Goal: Book appointment/travel/reservation

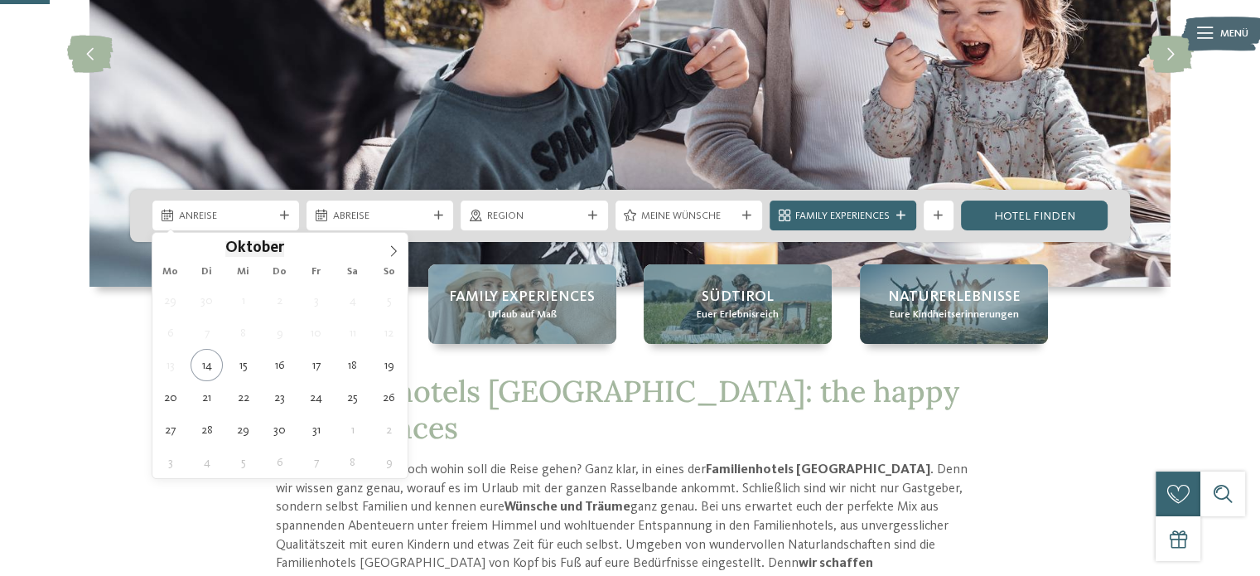
click at [280, 223] on div "Anreise" at bounding box center [225, 215] width 147 height 30
click at [391, 251] on icon at bounding box center [394, 251] width 12 height 12
type input "****"
click at [391, 251] on icon at bounding box center [394, 251] width 12 height 12
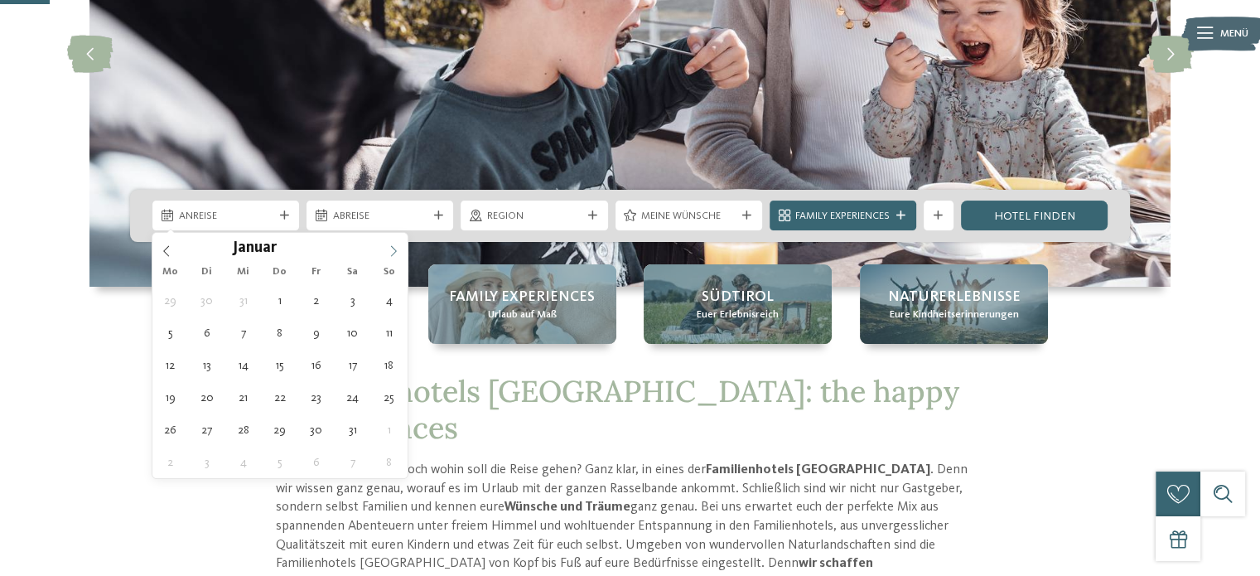
click at [391, 251] on icon at bounding box center [394, 251] width 12 height 12
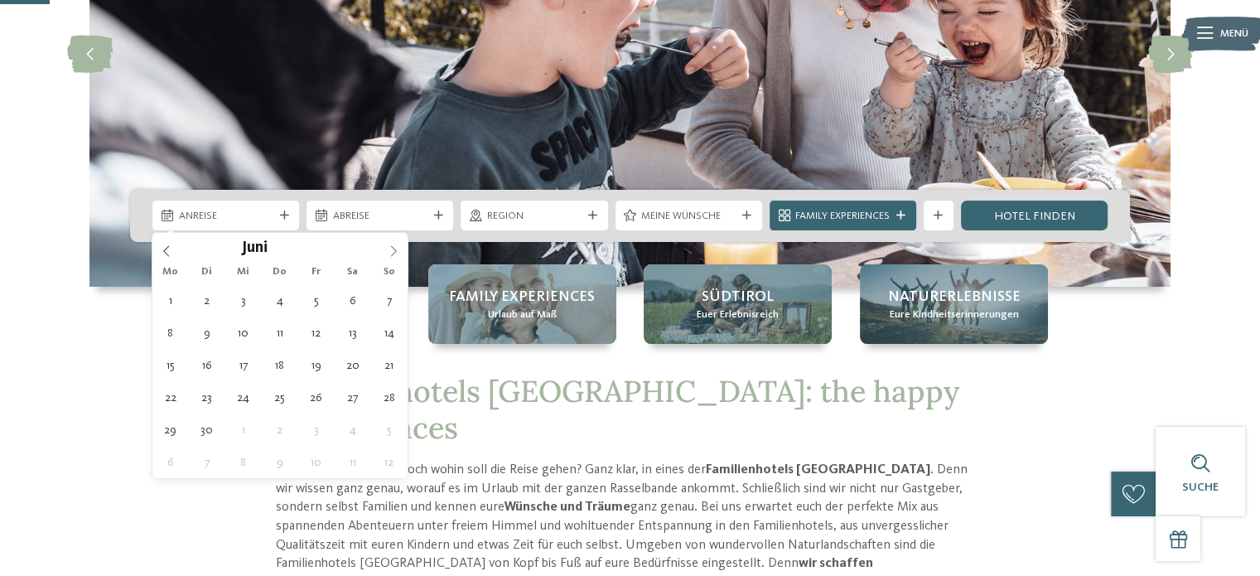
click at [391, 251] on icon at bounding box center [394, 251] width 12 height 12
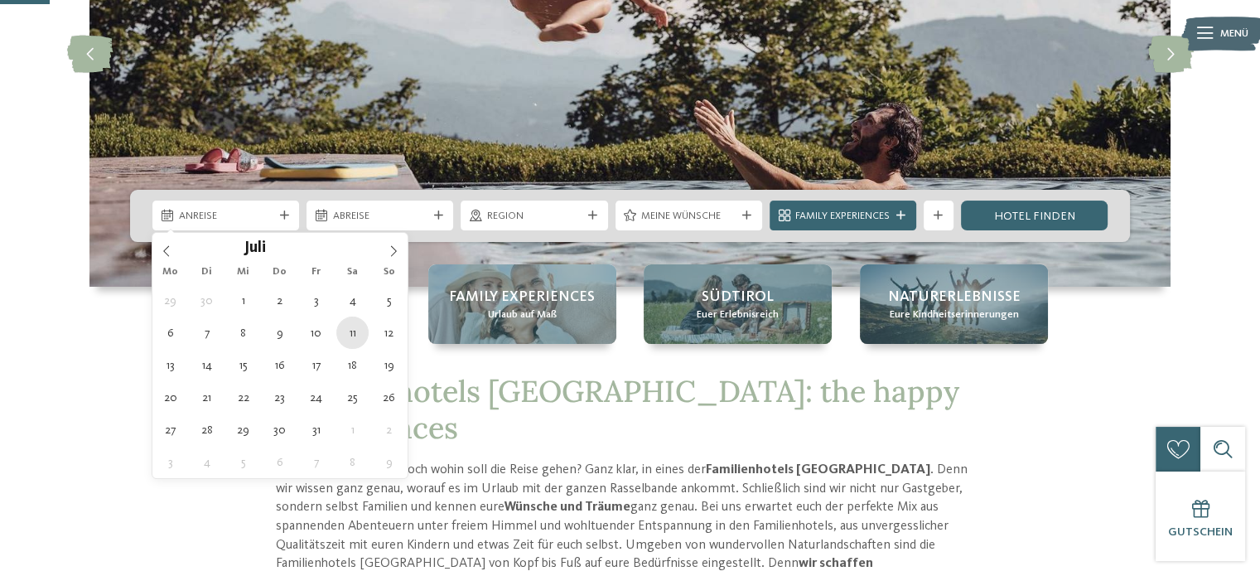
type div "[DATE]"
type input "****"
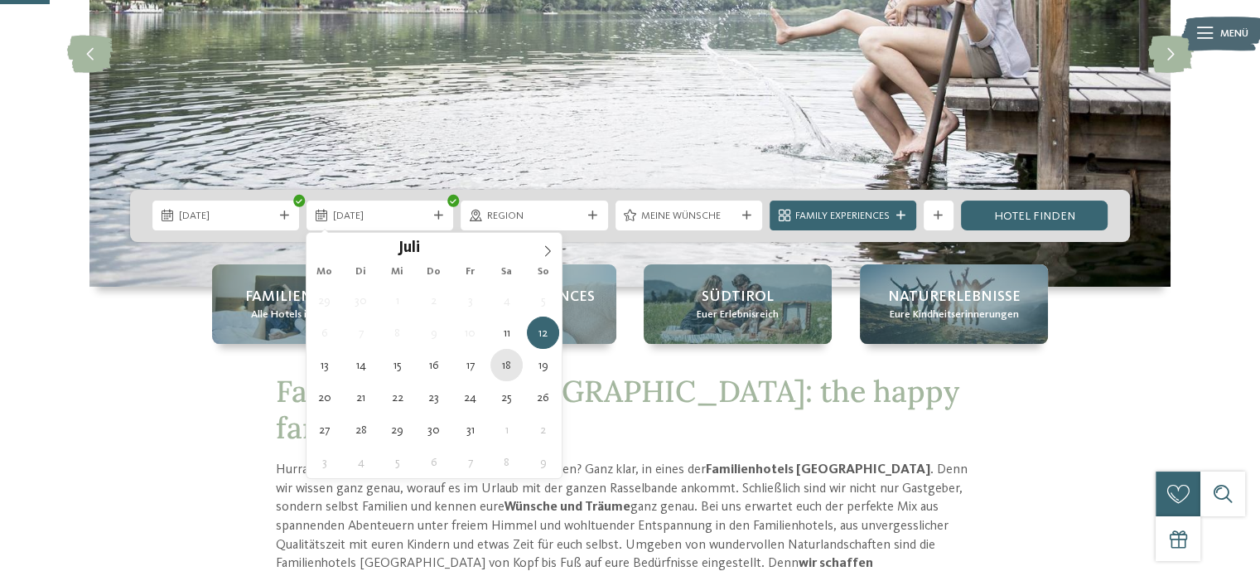
type div "[DATE]"
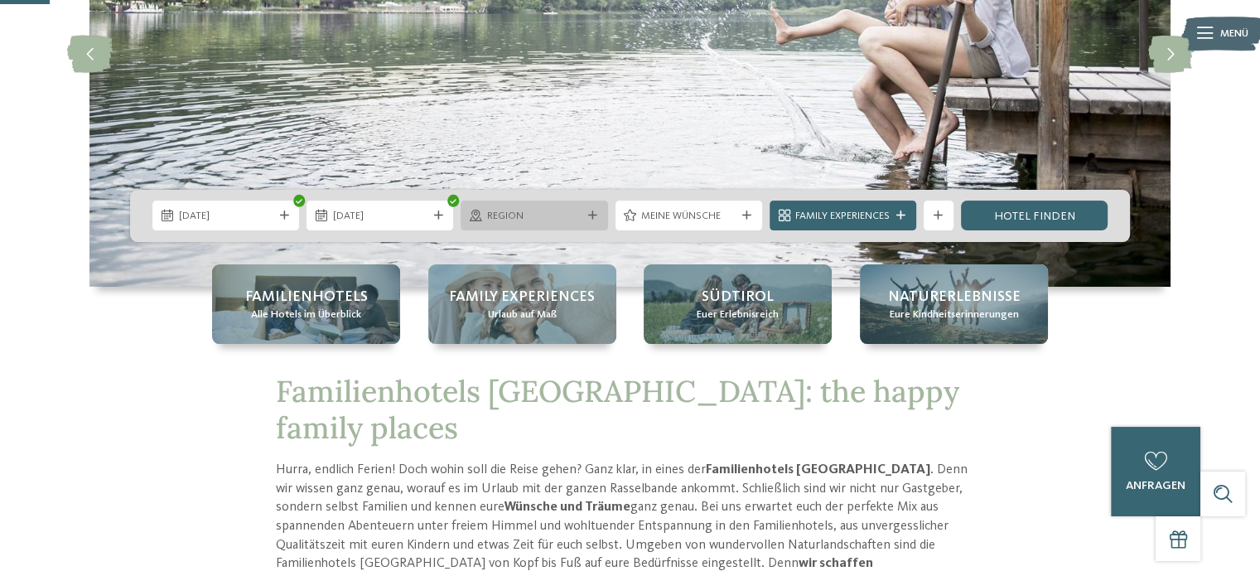
click at [591, 216] on icon at bounding box center [592, 215] width 9 height 9
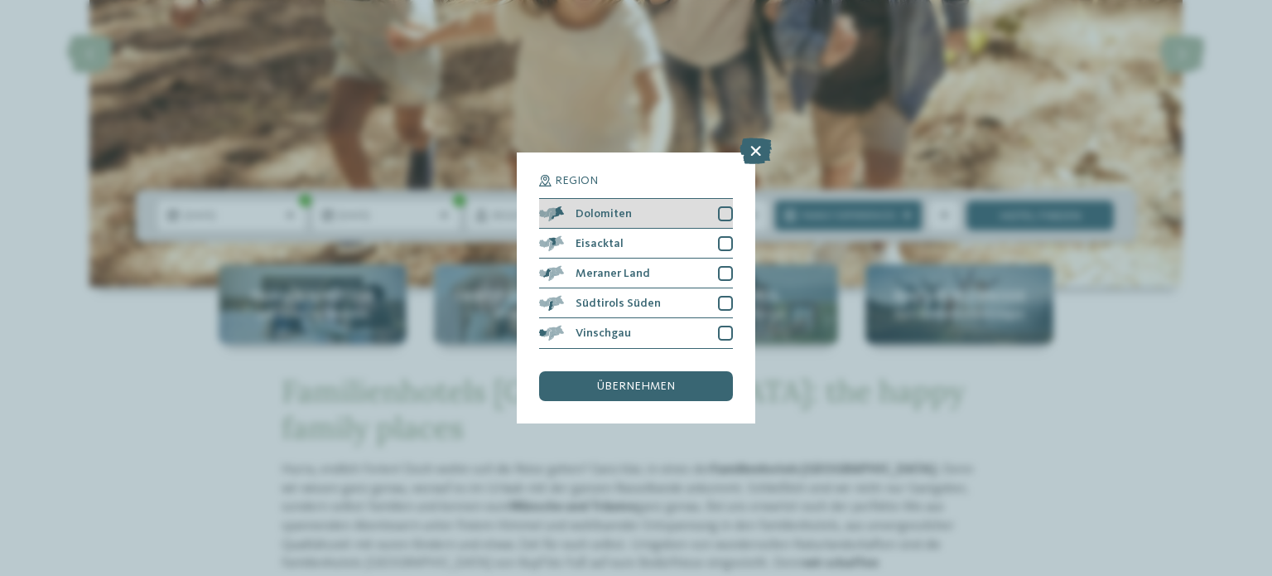
click at [722, 209] on div at bounding box center [725, 213] width 15 height 15
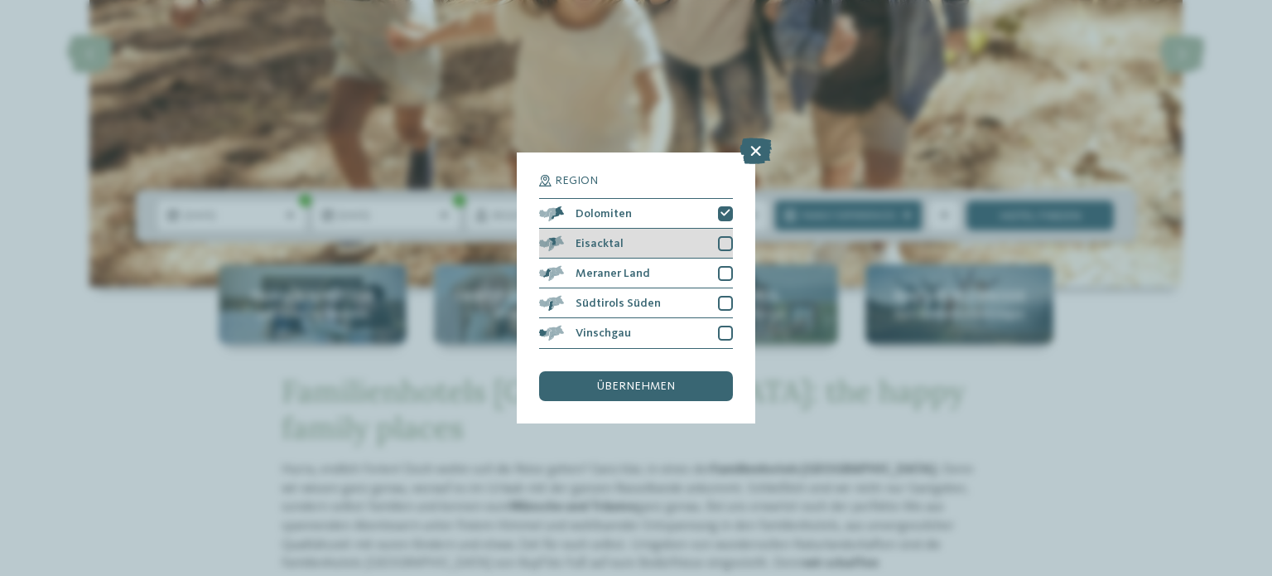
click at [727, 238] on div at bounding box center [725, 243] width 15 height 15
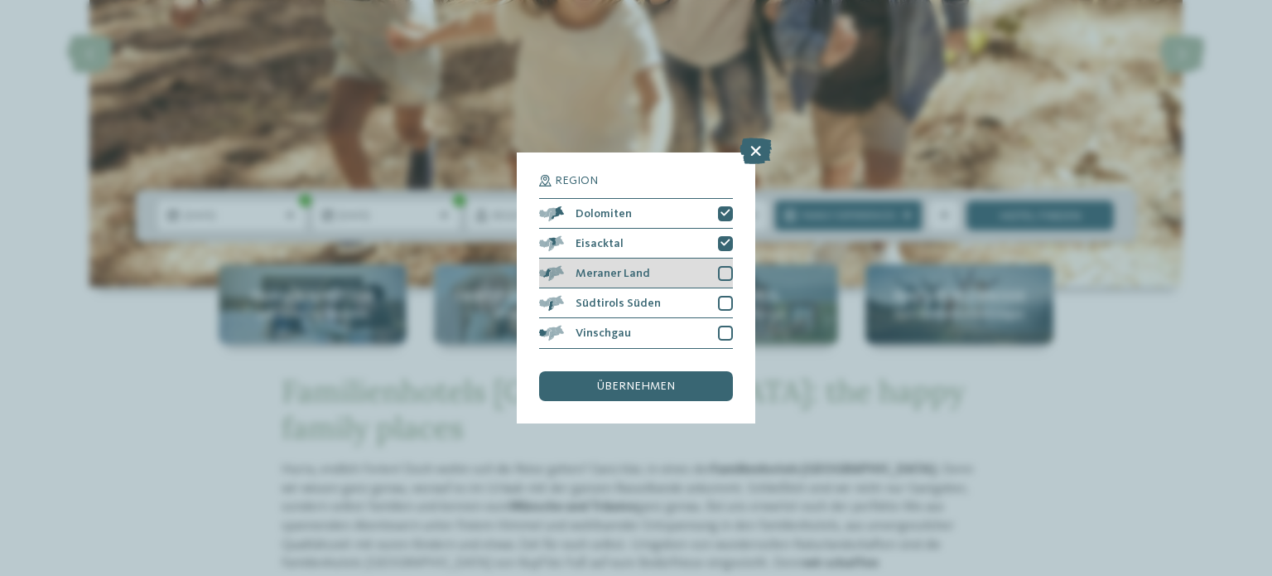
click at [726, 282] on div "Meraner Land" at bounding box center [636, 273] width 194 height 30
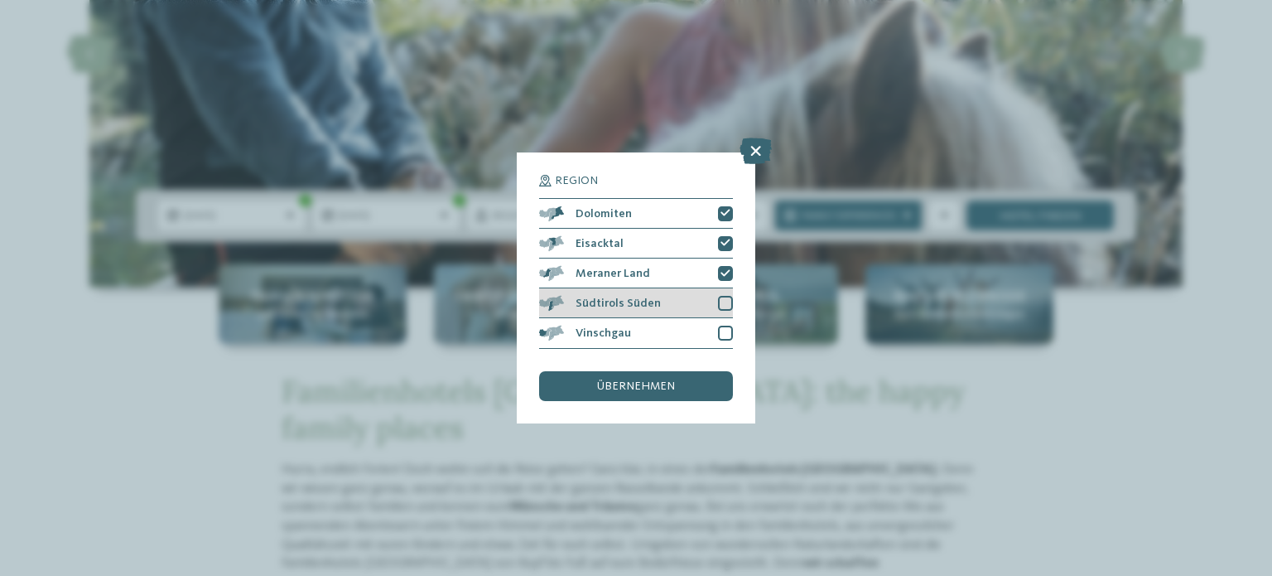
click at [726, 303] on div at bounding box center [725, 303] width 15 height 15
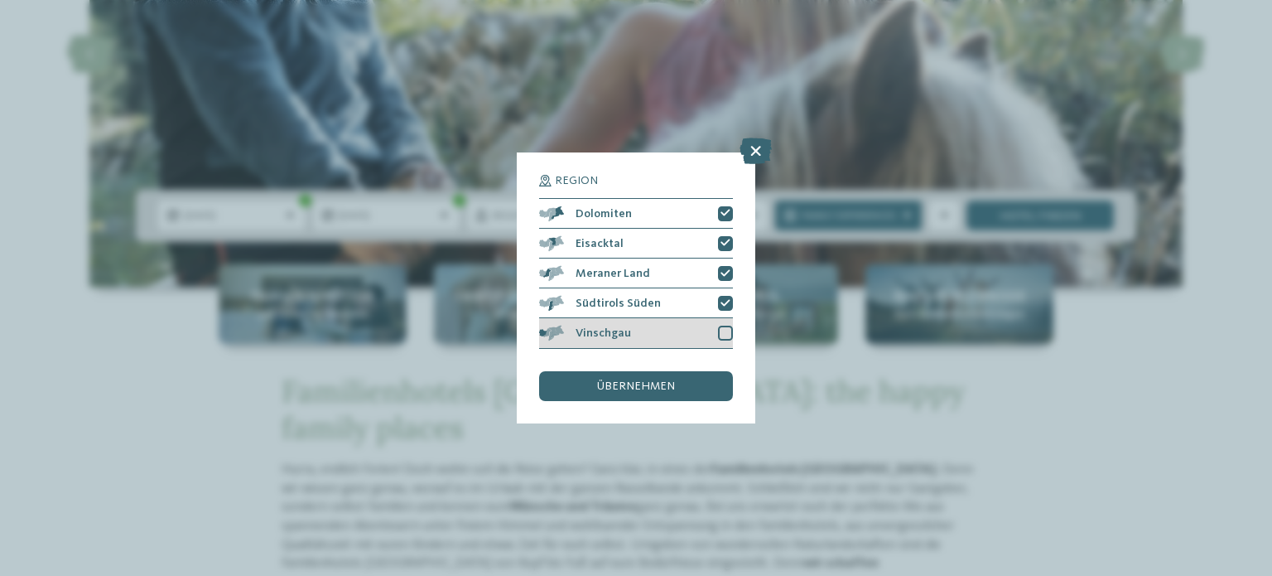
click at [726, 335] on div at bounding box center [725, 333] width 15 height 15
click at [669, 389] on span "übernehmen" at bounding box center [636, 386] width 78 height 12
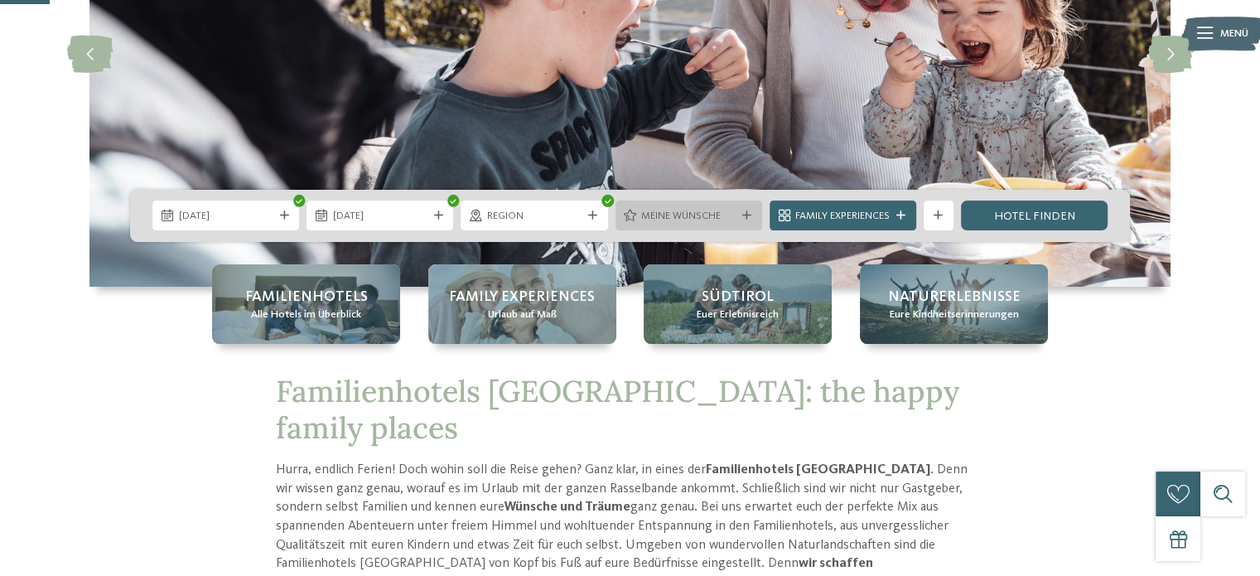
click at [750, 215] on icon at bounding box center [746, 215] width 9 height 9
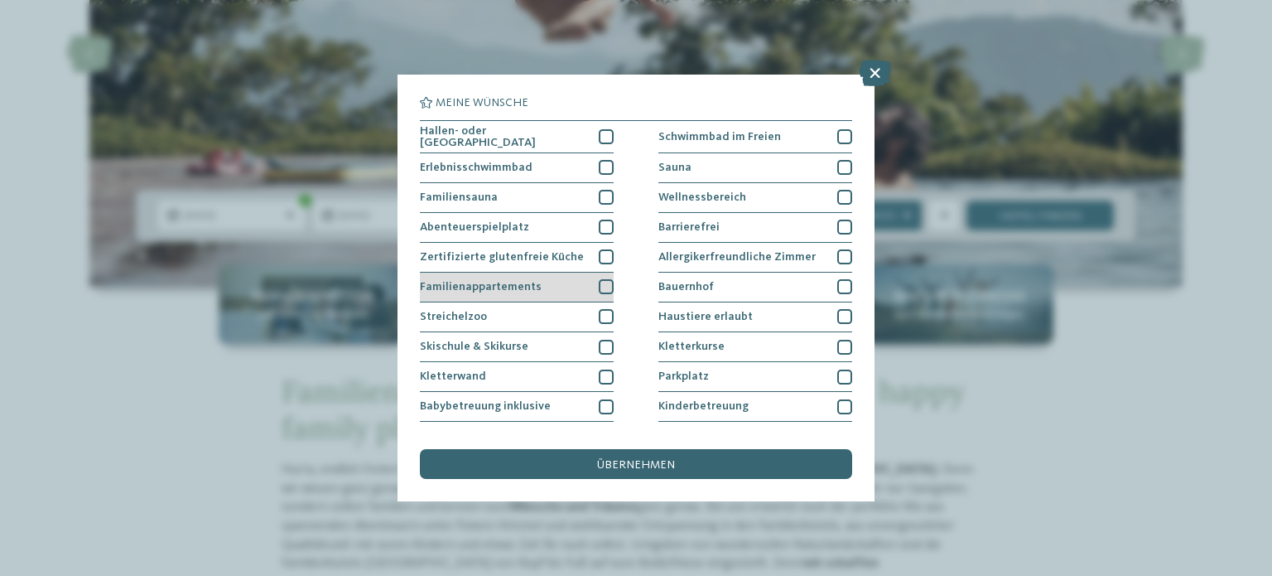
click at [604, 282] on div at bounding box center [606, 286] width 15 height 15
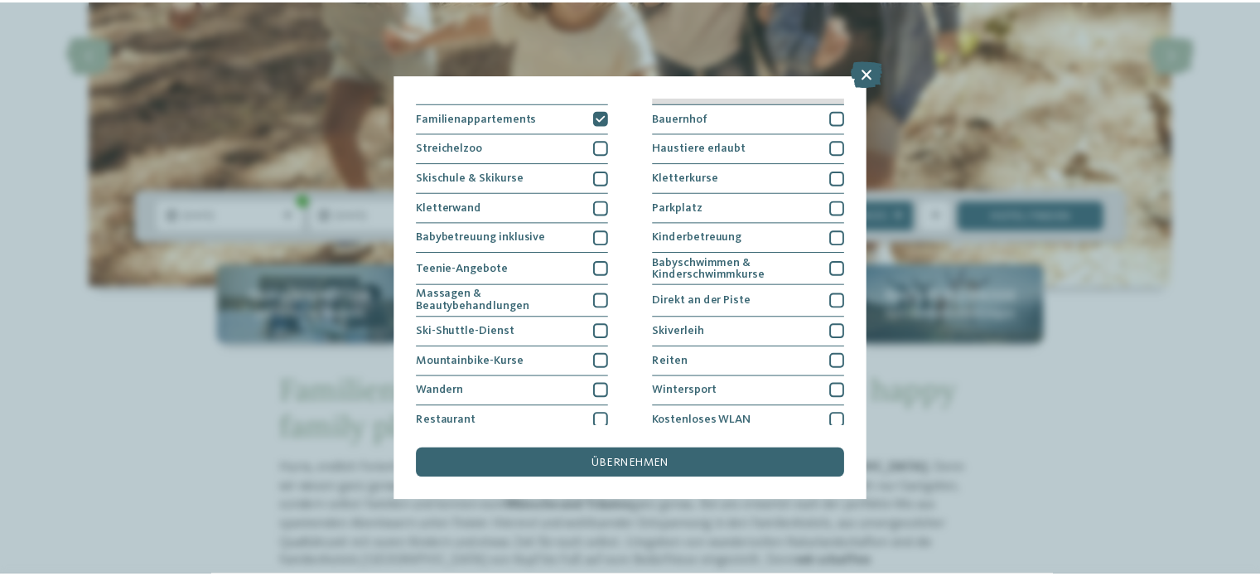
scroll to position [205, 0]
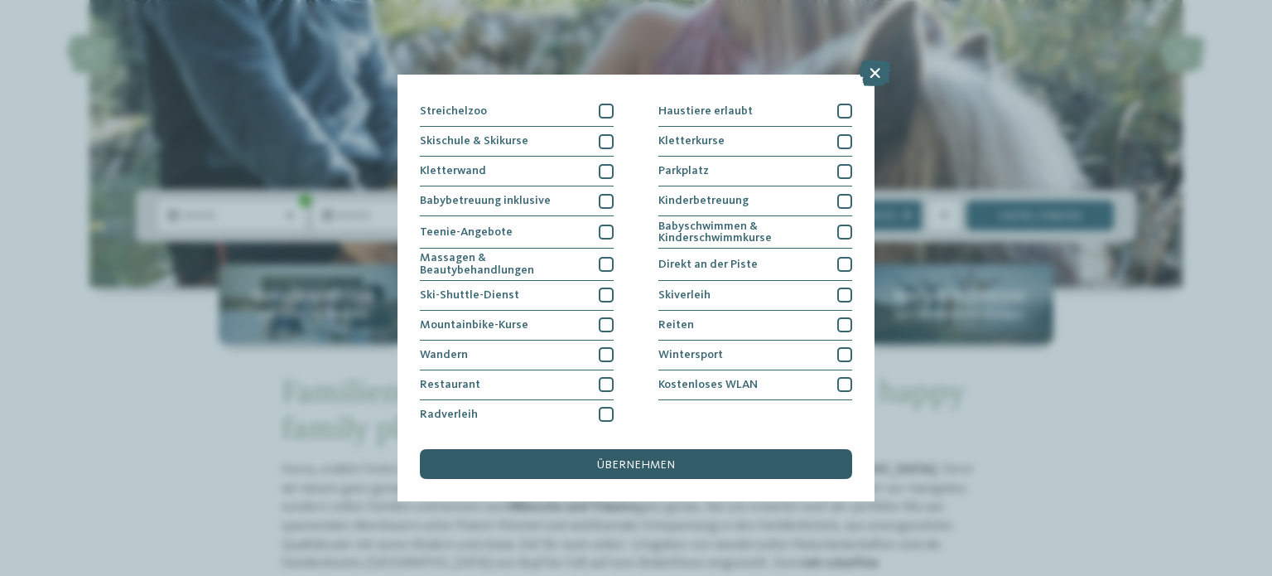
click at [637, 463] on span "übernehmen" at bounding box center [636, 465] width 78 height 12
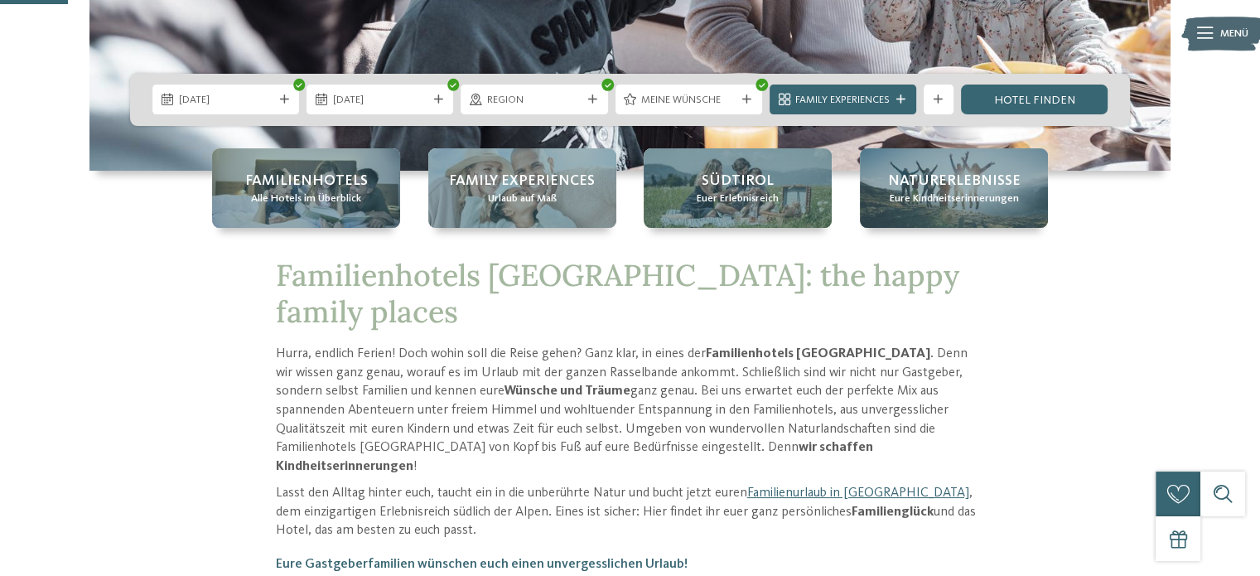
scroll to position [367, 0]
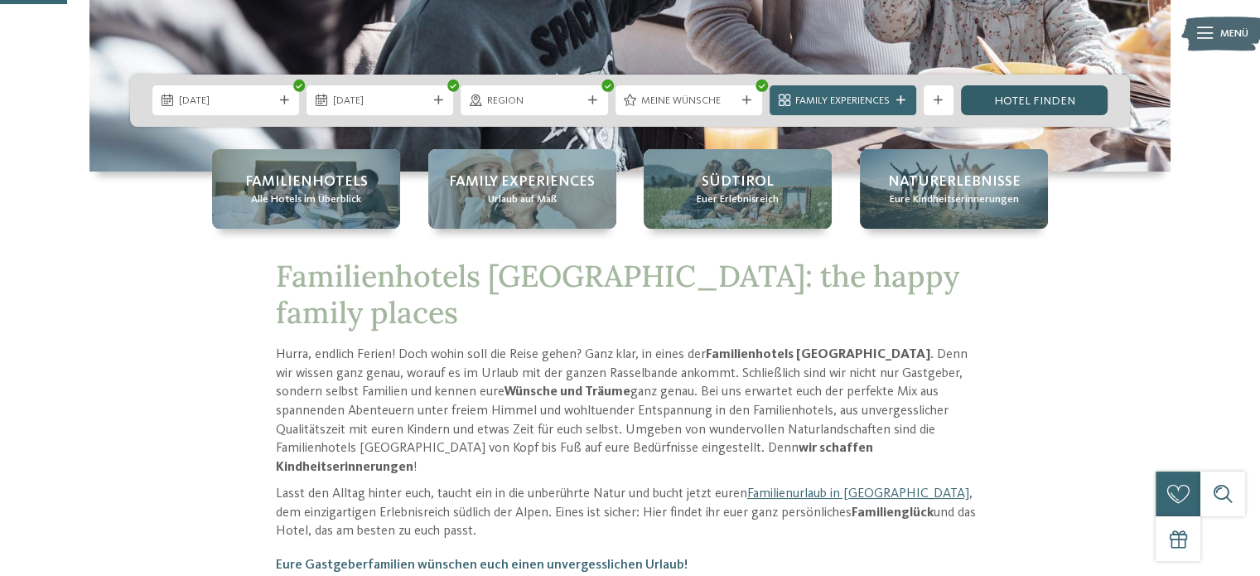
click at [1017, 92] on link "Hotel finden" at bounding box center [1034, 100] width 147 height 30
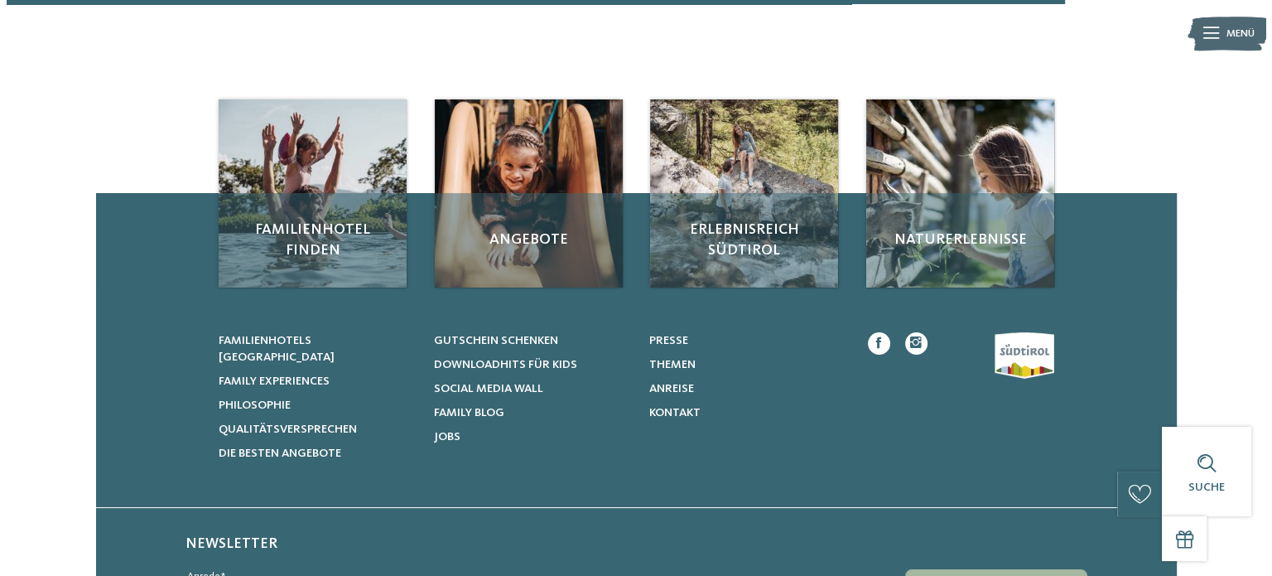
scroll to position [1136, 0]
